Goal: Navigation & Orientation: Find specific page/section

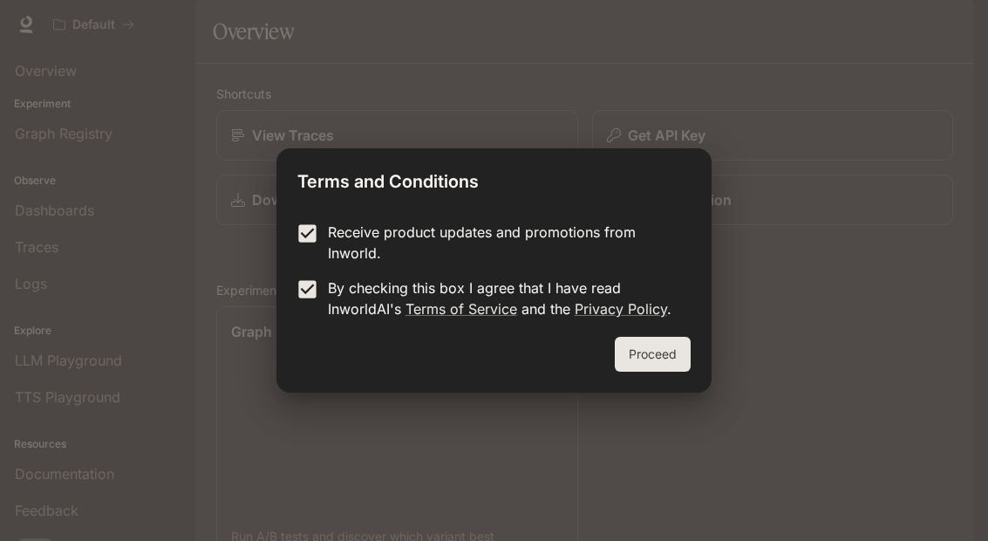
click at [652, 339] on button "Proceed" at bounding box center [653, 354] width 76 height 35
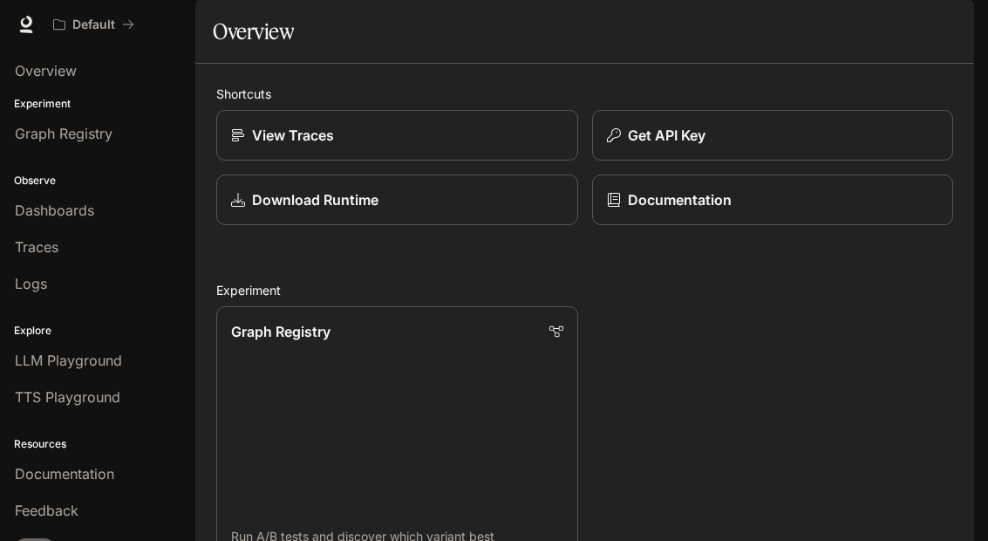
scroll to position [63, 0]
click at [815, 174] on link "Documentation" at bounding box center [773, 199] width 362 height 51
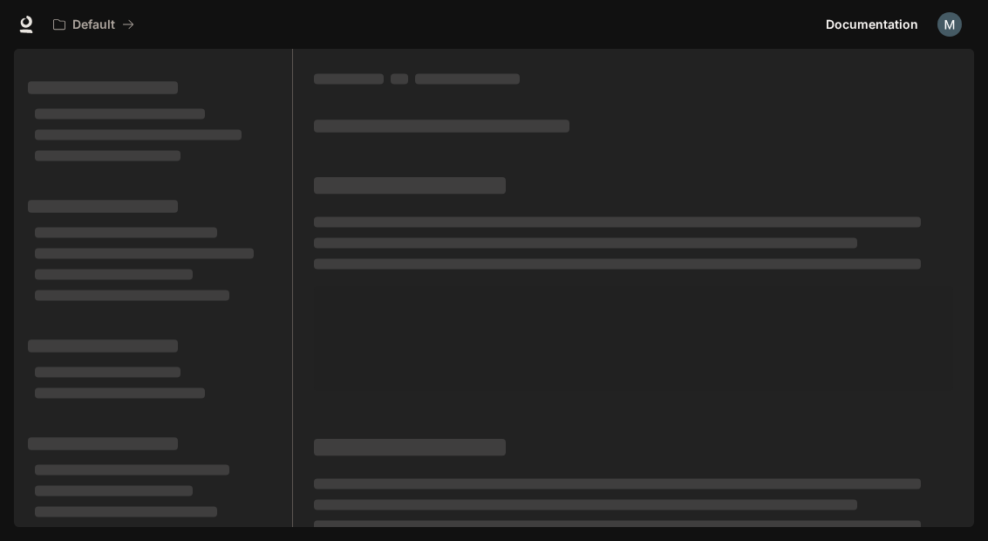
click at [812, 139] on div at bounding box center [633, 295] width 681 height 492
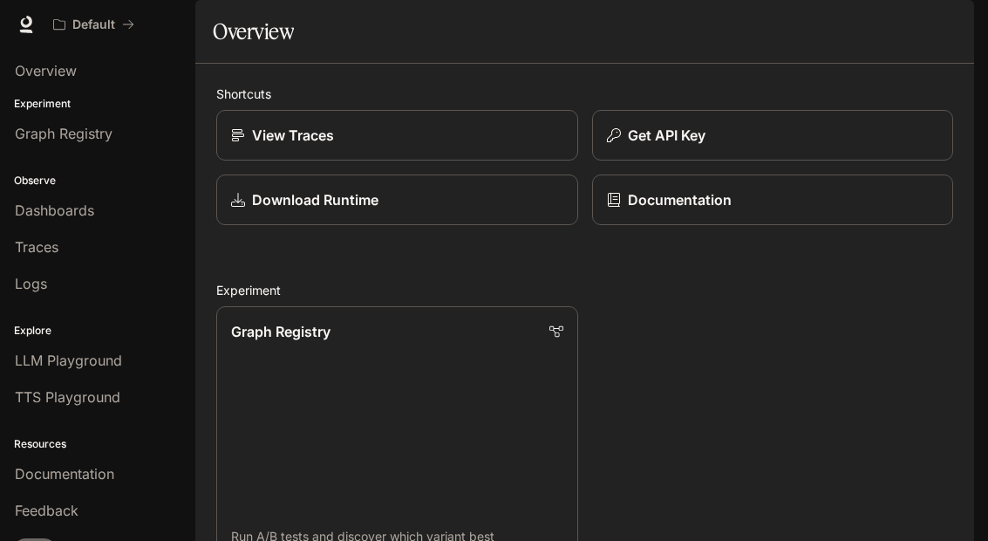
scroll to position [48, 0]
click at [45, 223] on link "Dashboards" at bounding box center [97, 210] width 181 height 33
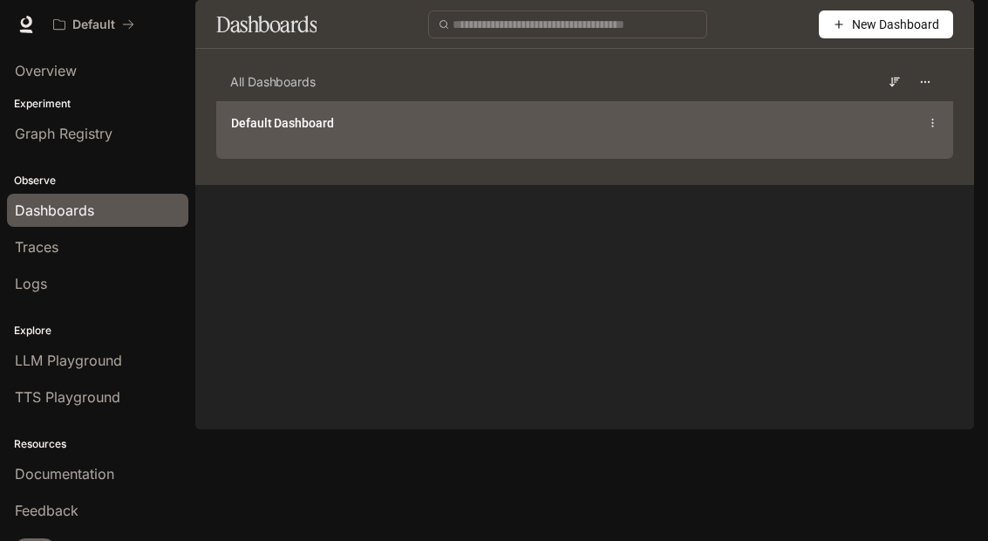
click at [262, 132] on span "Default Dashboard" at bounding box center [282, 122] width 103 height 17
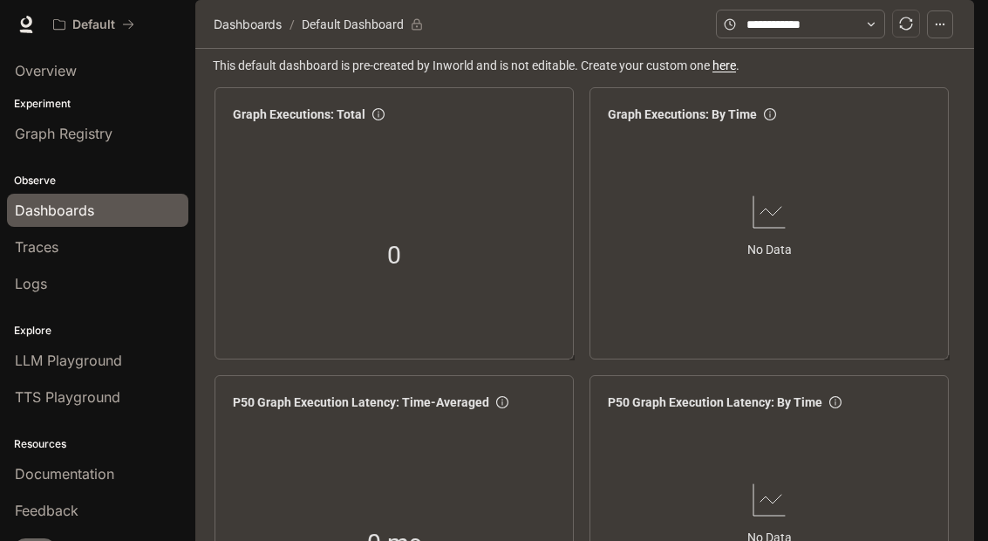
scroll to position [3, 0]
click at [299, 214] on div "0" at bounding box center [394, 255] width 337 height 223
click at [41, 133] on span "Graph Registry" at bounding box center [64, 133] width 98 height 21
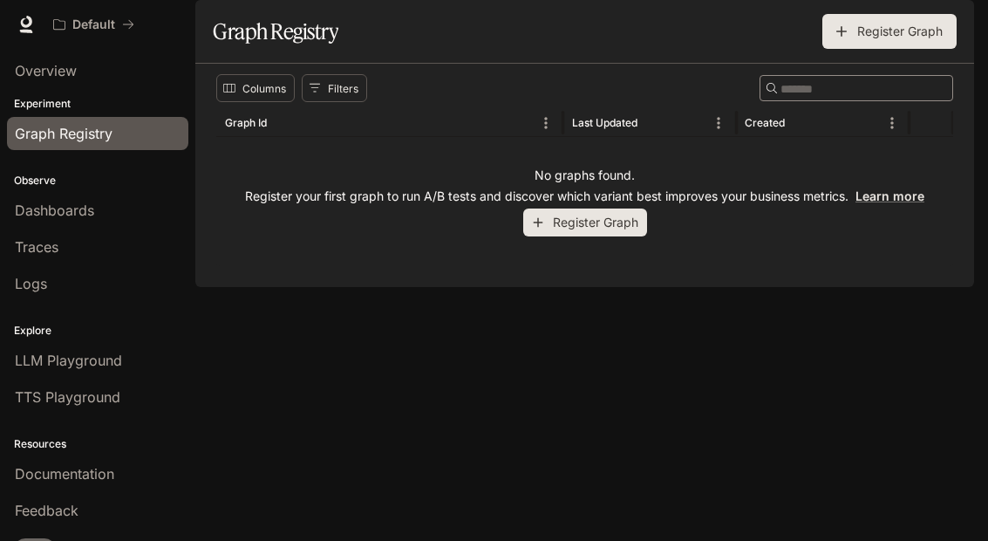
click at [55, 81] on link "Overview" at bounding box center [97, 70] width 181 height 33
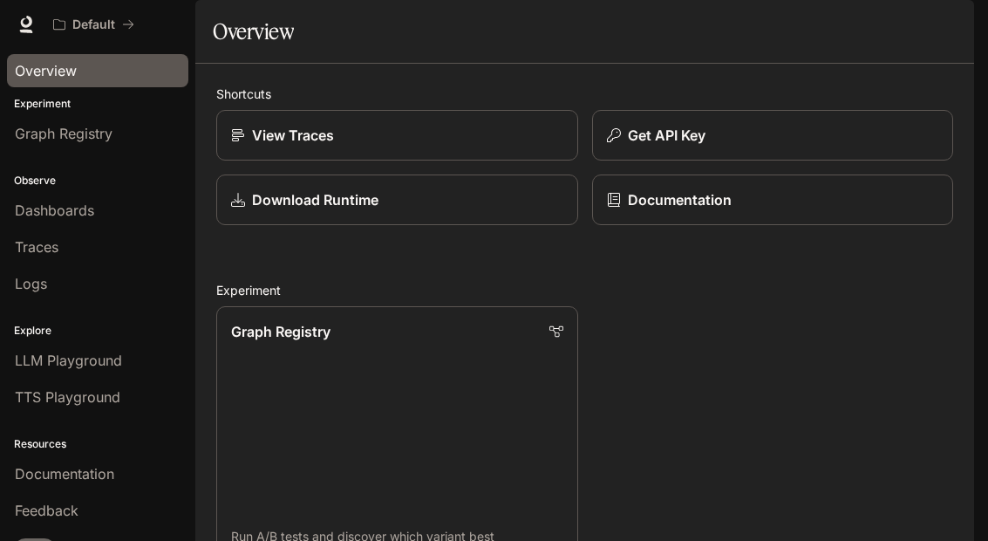
click at [264, 342] on p "Graph Registry" at bounding box center [280, 331] width 99 height 21
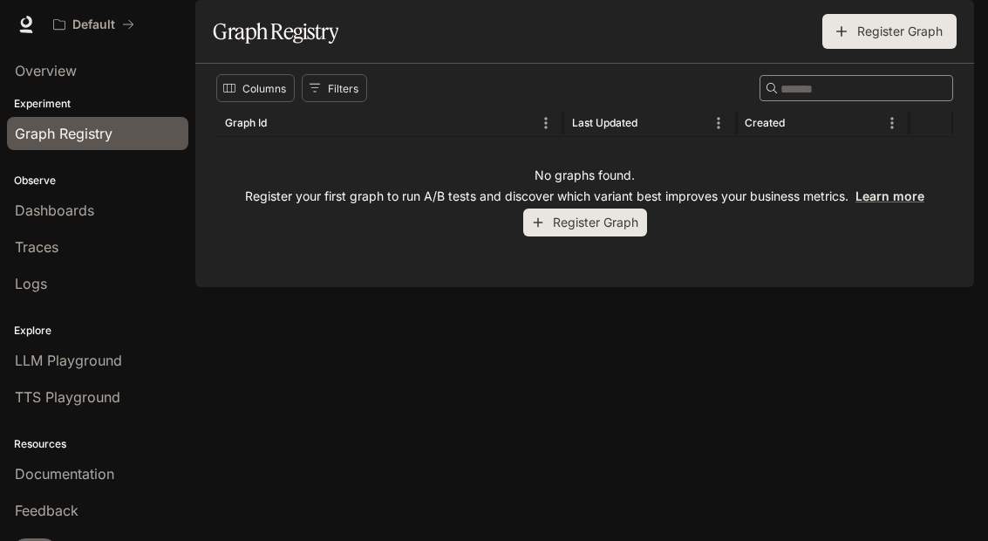
click at [19, 108] on p "Experiment" at bounding box center [97, 104] width 195 height 16
click at [53, 104] on p "Experiment" at bounding box center [97, 104] width 195 height 16
click at [39, 212] on span "Dashboards" at bounding box center [54, 210] width 79 height 21
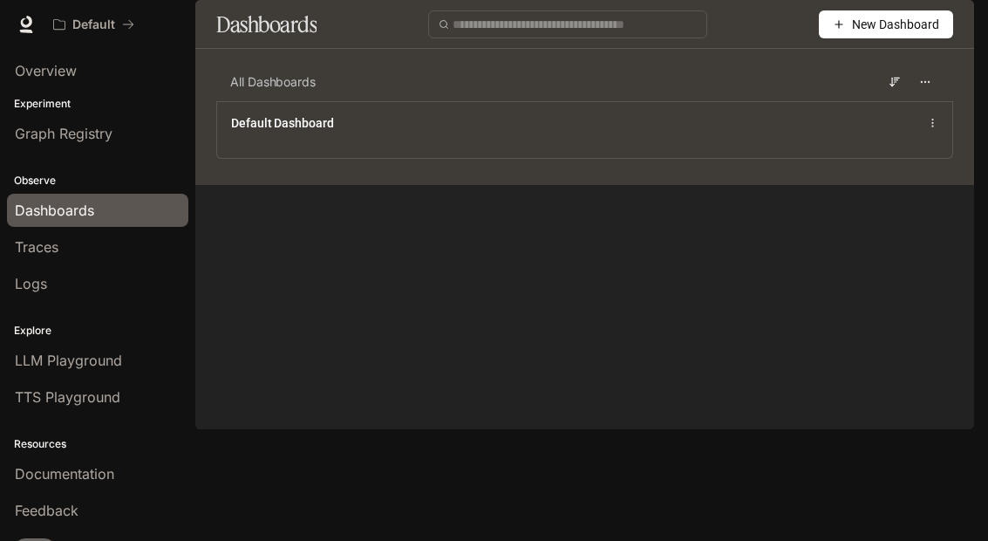
click at [29, 258] on link "Traces" at bounding box center [97, 246] width 181 height 33
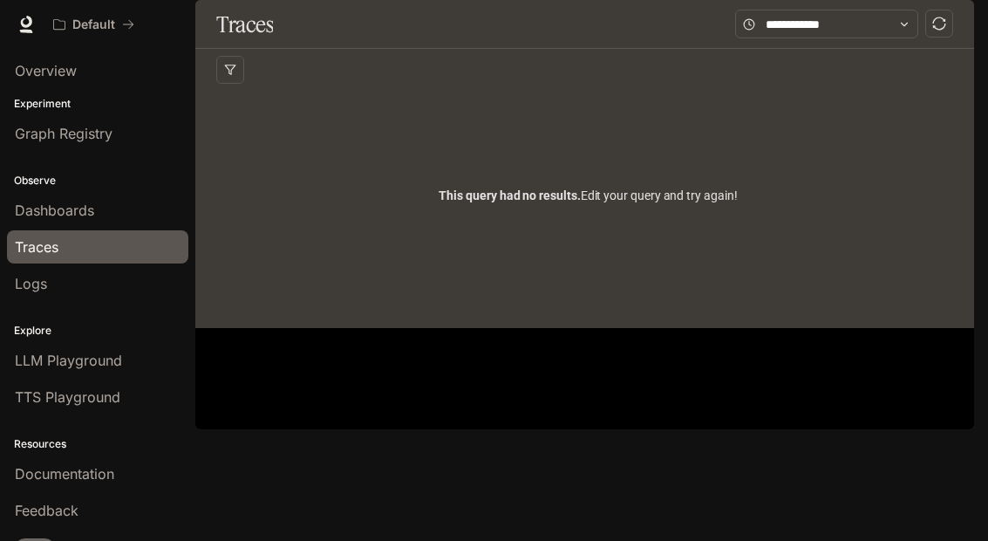
click at [31, 261] on link "Traces" at bounding box center [97, 246] width 181 height 33
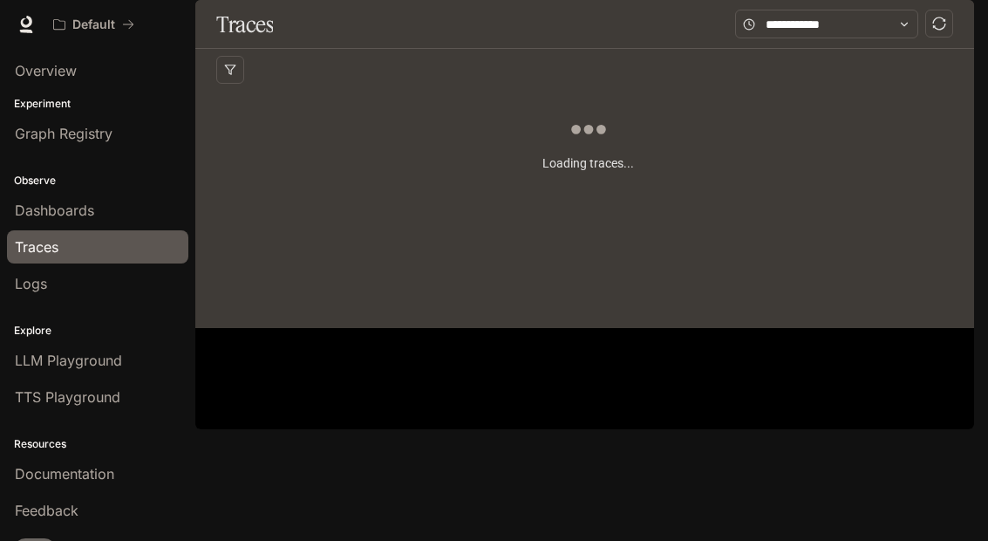
click at [19, 283] on span "Logs" at bounding box center [31, 283] width 32 height 21
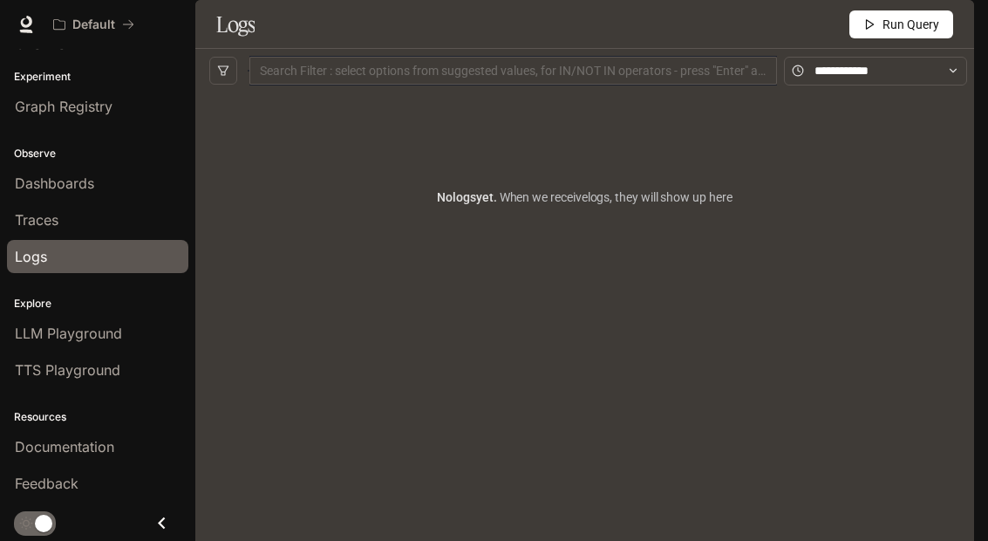
scroll to position [27, 0]
click at [42, 400] on div "Resources Documentation Feedback" at bounding box center [97, 448] width 195 height 113
click at [38, 386] on link "TTS Playground" at bounding box center [97, 369] width 181 height 33
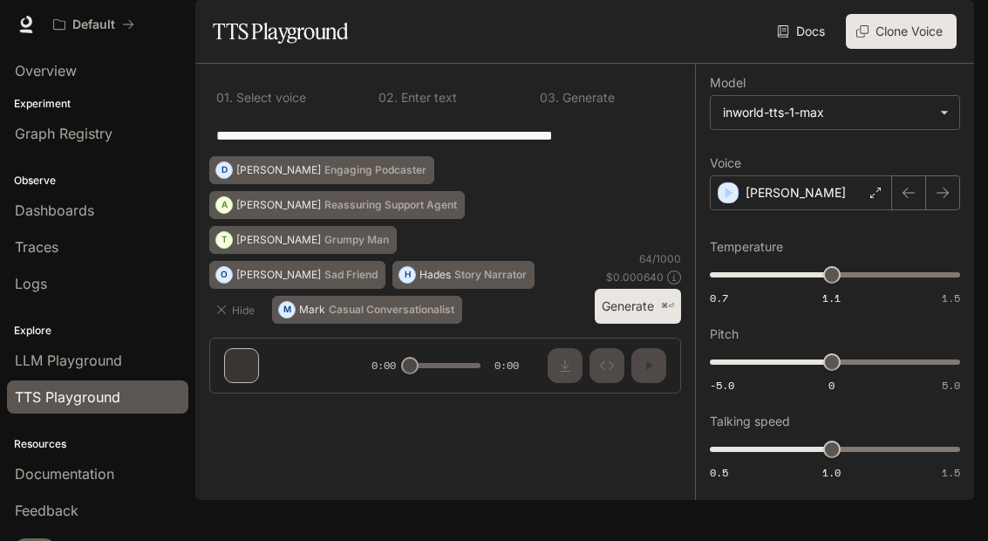
click at [42, 353] on span "LLM Playground" at bounding box center [68, 360] width 107 height 21
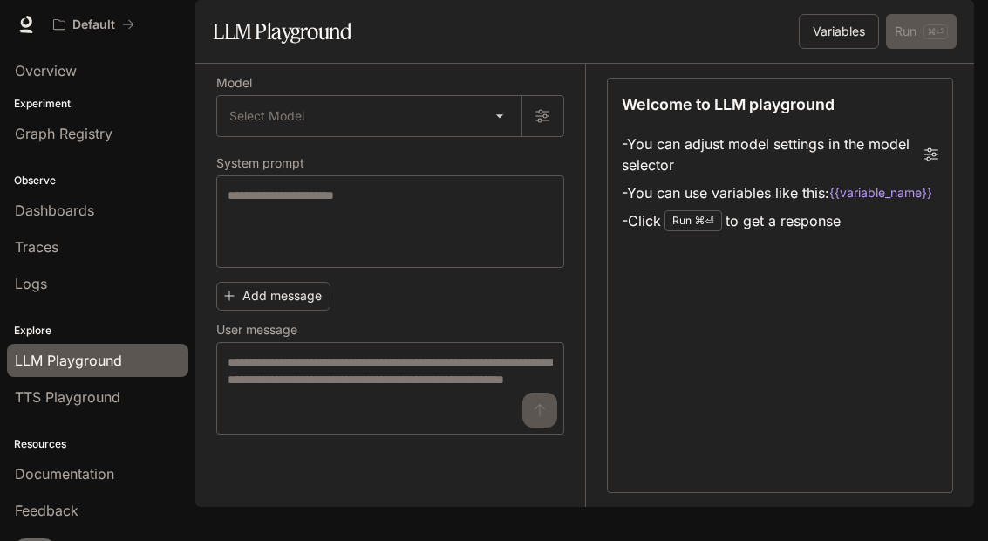
click at [36, 400] on span "TTS Playground" at bounding box center [68, 396] width 106 height 21
